Goal: Task Accomplishment & Management: Manage account settings

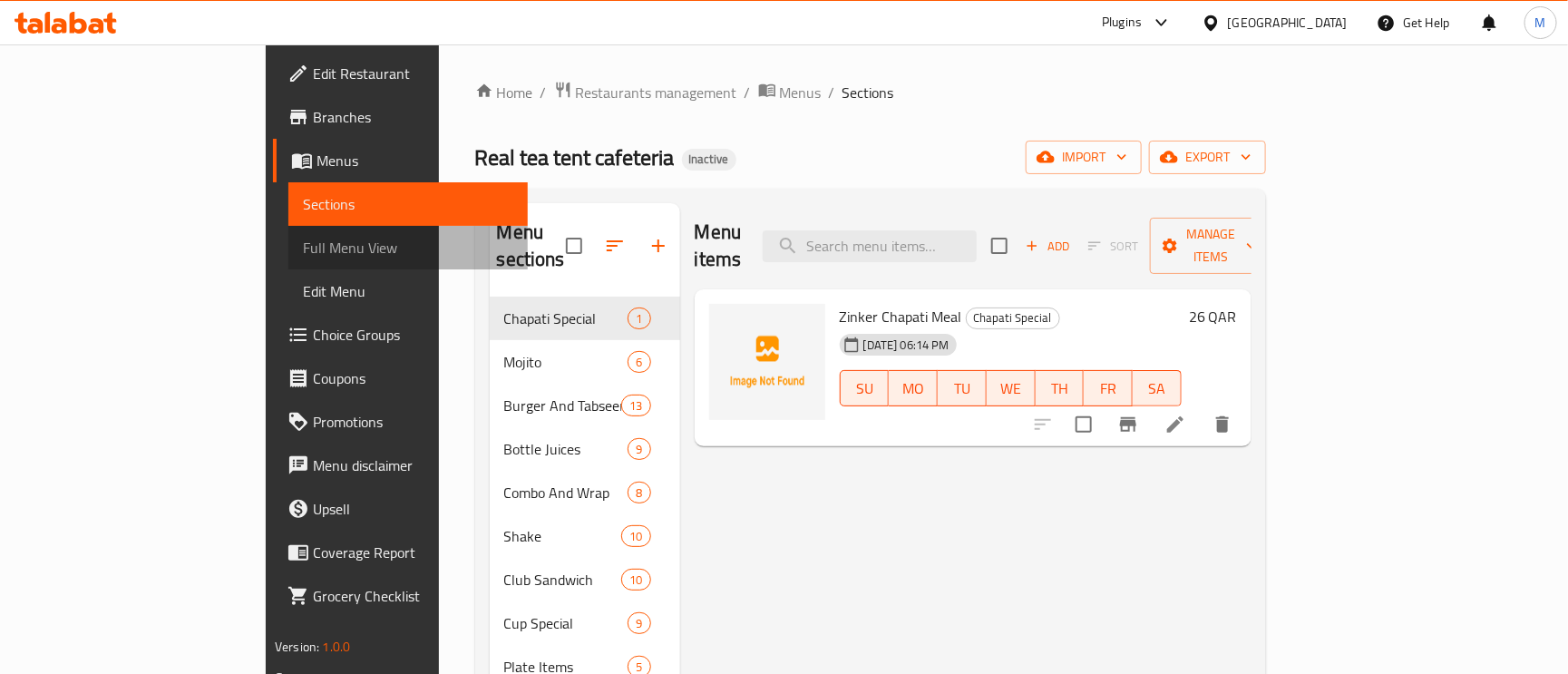
click at [302, 238] on span "Full Menu View" at bounding box center [408, 247] width 211 height 22
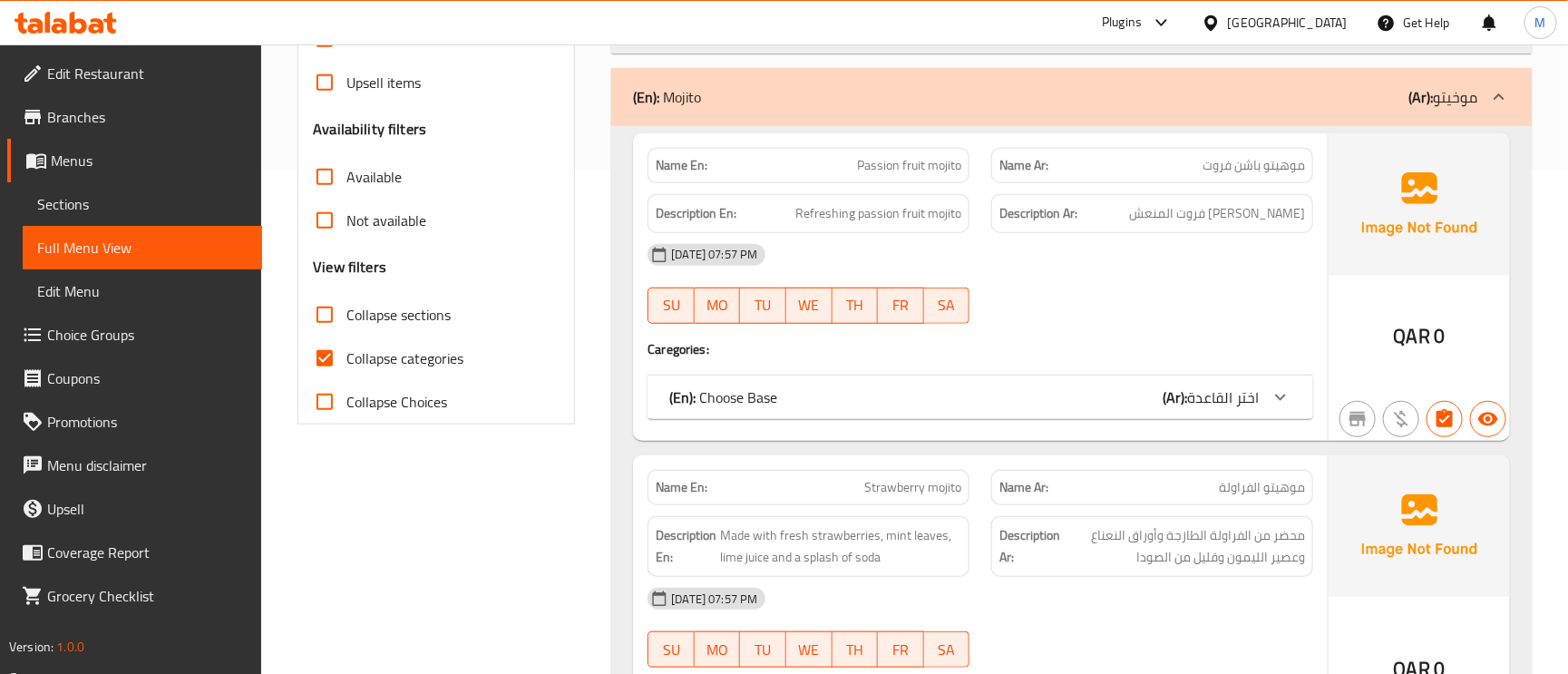
scroll to position [544, 0]
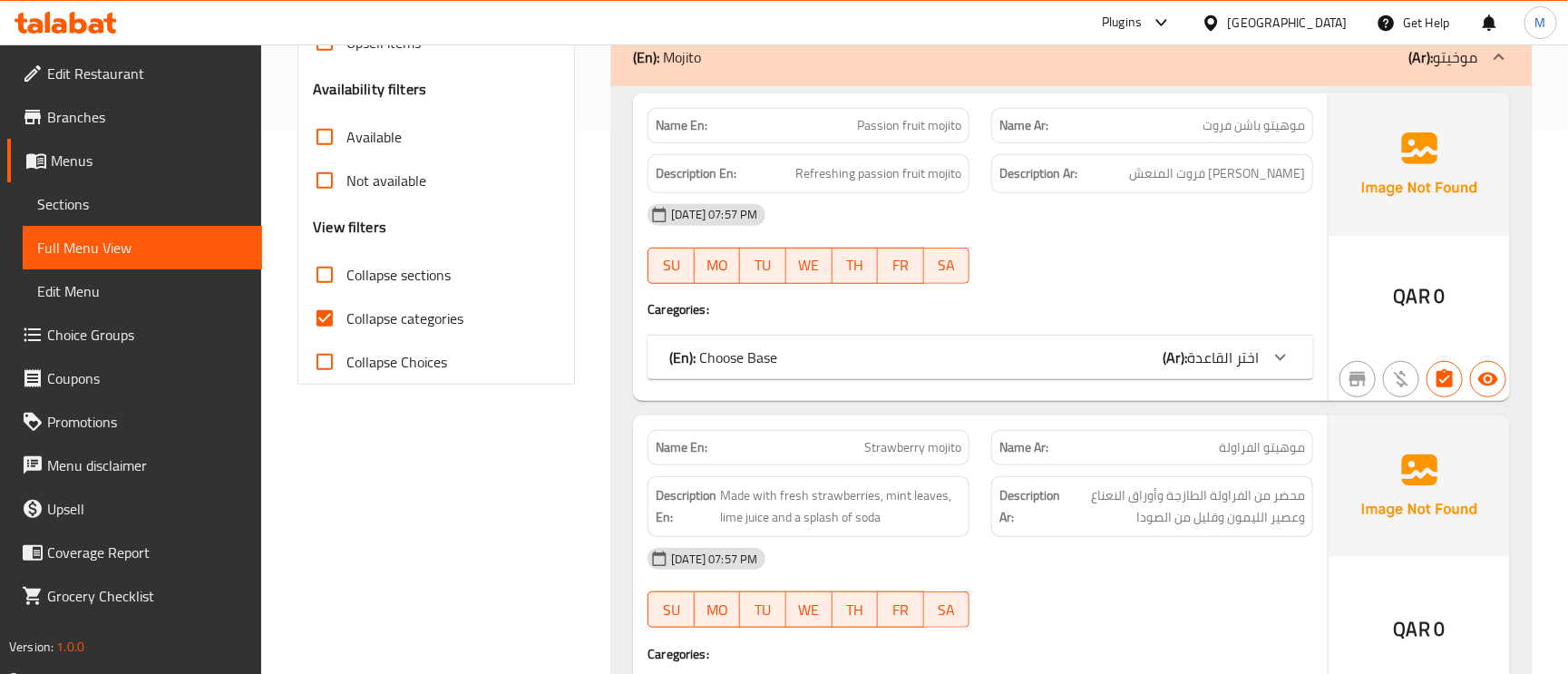
drag, startPoint x: 390, startPoint y: 313, endPoint x: 1012, endPoint y: 369, distance: 624.5
click at [390, 312] on span "Collapse categories" at bounding box center [405, 318] width 117 height 22
click at [347, 312] on input "Collapse categories" at bounding box center [324, 318] width 43 height 43
checkbox input "false"
